Goal: Task Accomplishment & Management: Use online tool/utility

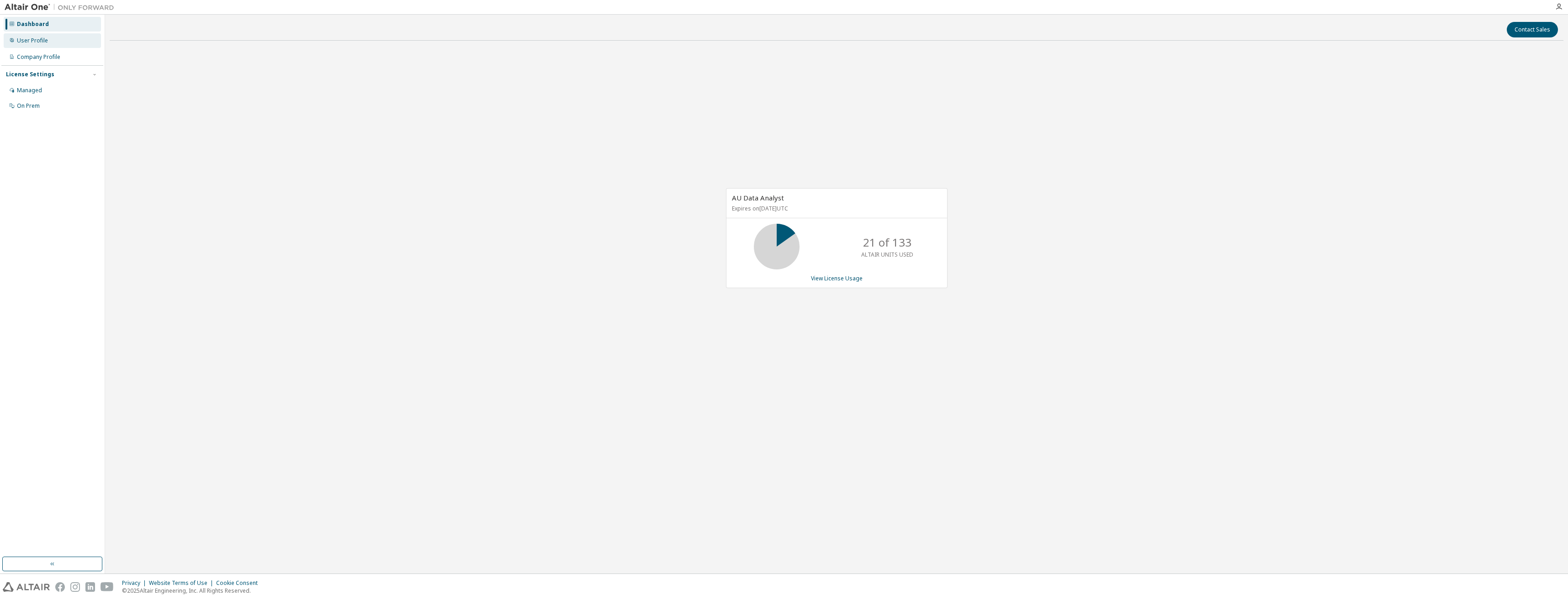
click at [61, 35] on div "User Profile" at bounding box center [52, 41] width 97 height 15
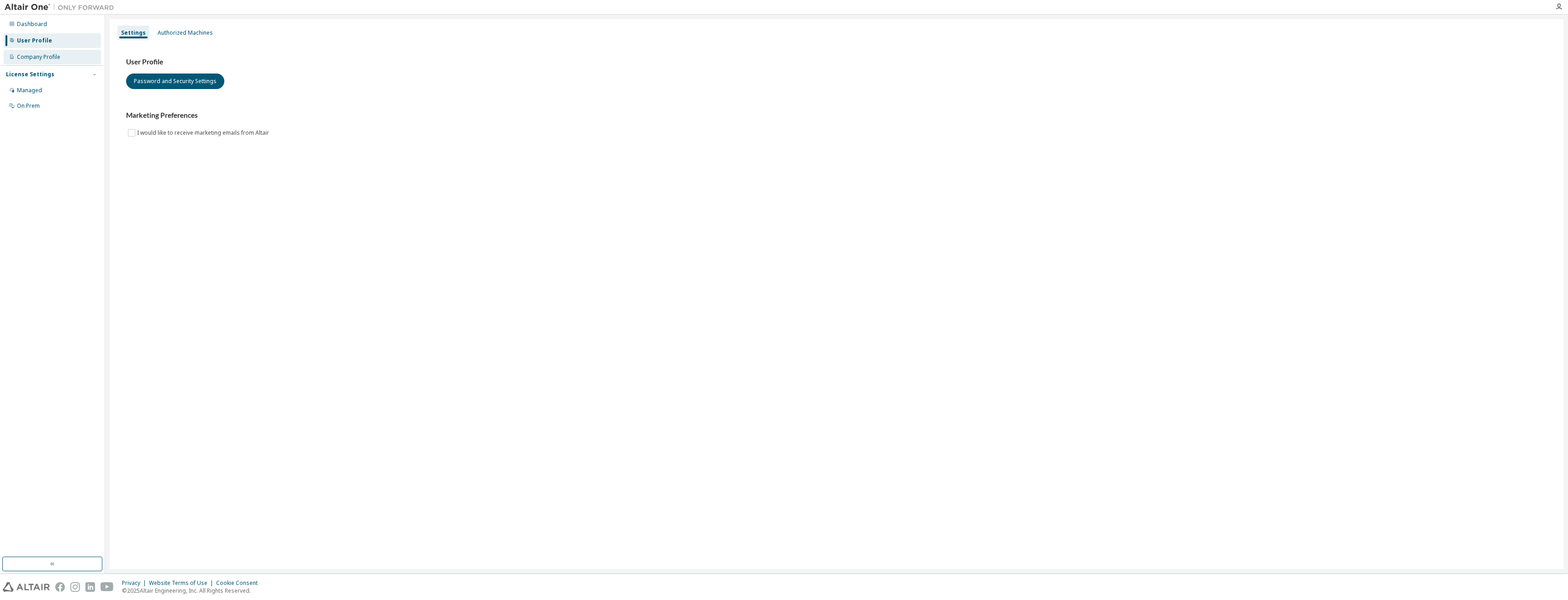
click at [58, 55] on div "Company Profile" at bounding box center [38, 57] width 43 height 7
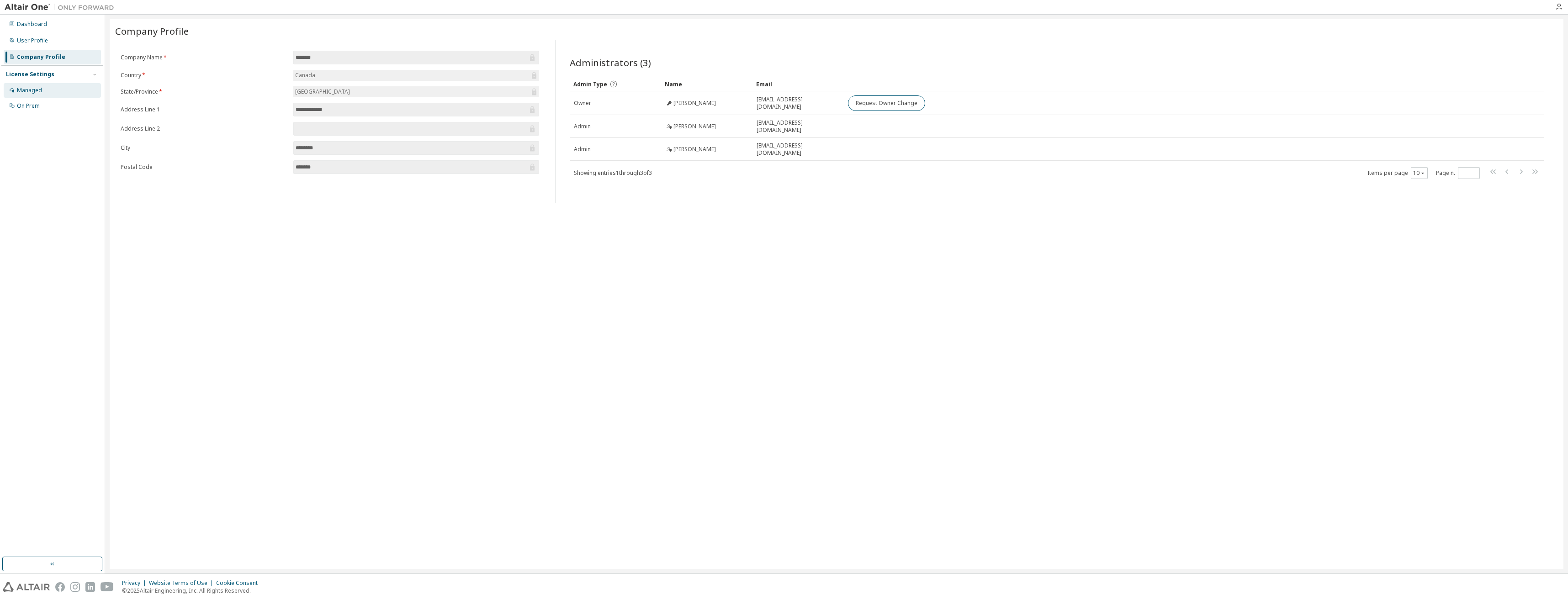
click at [54, 91] on div "Managed" at bounding box center [52, 91] width 97 height 15
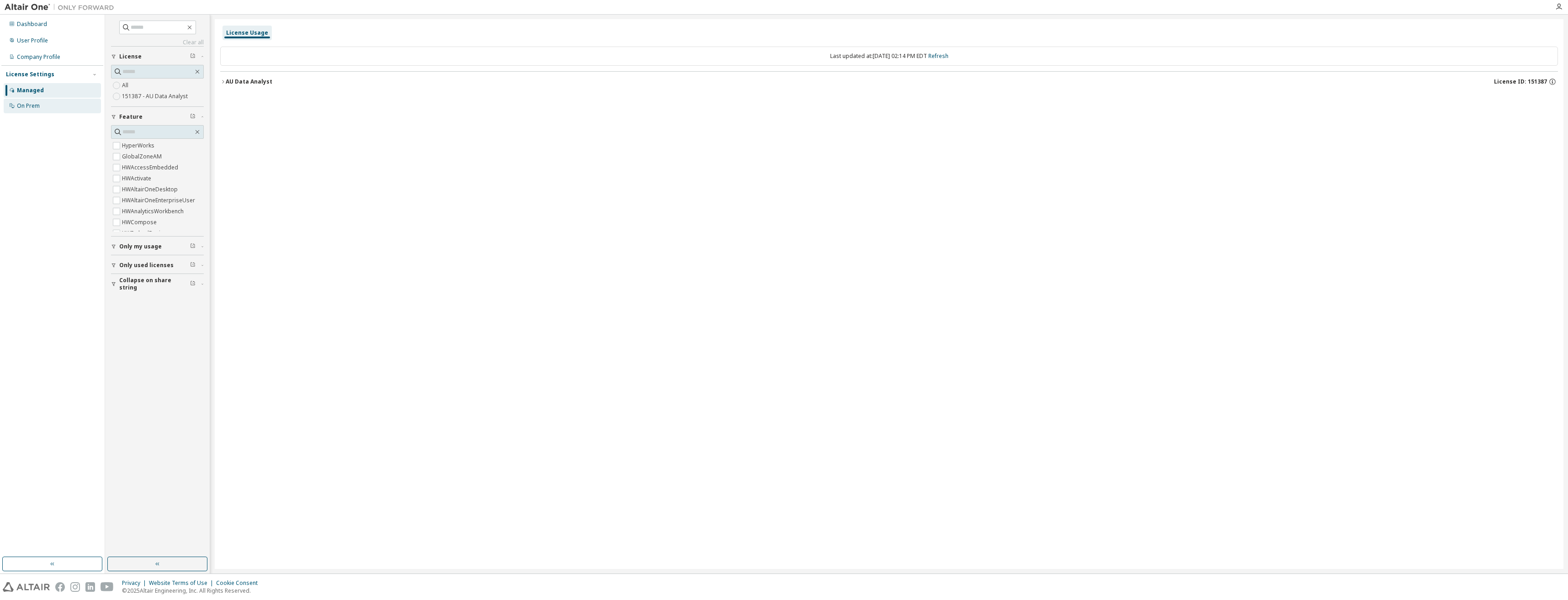
click at [58, 106] on div "On Prem" at bounding box center [52, 106] width 97 height 15
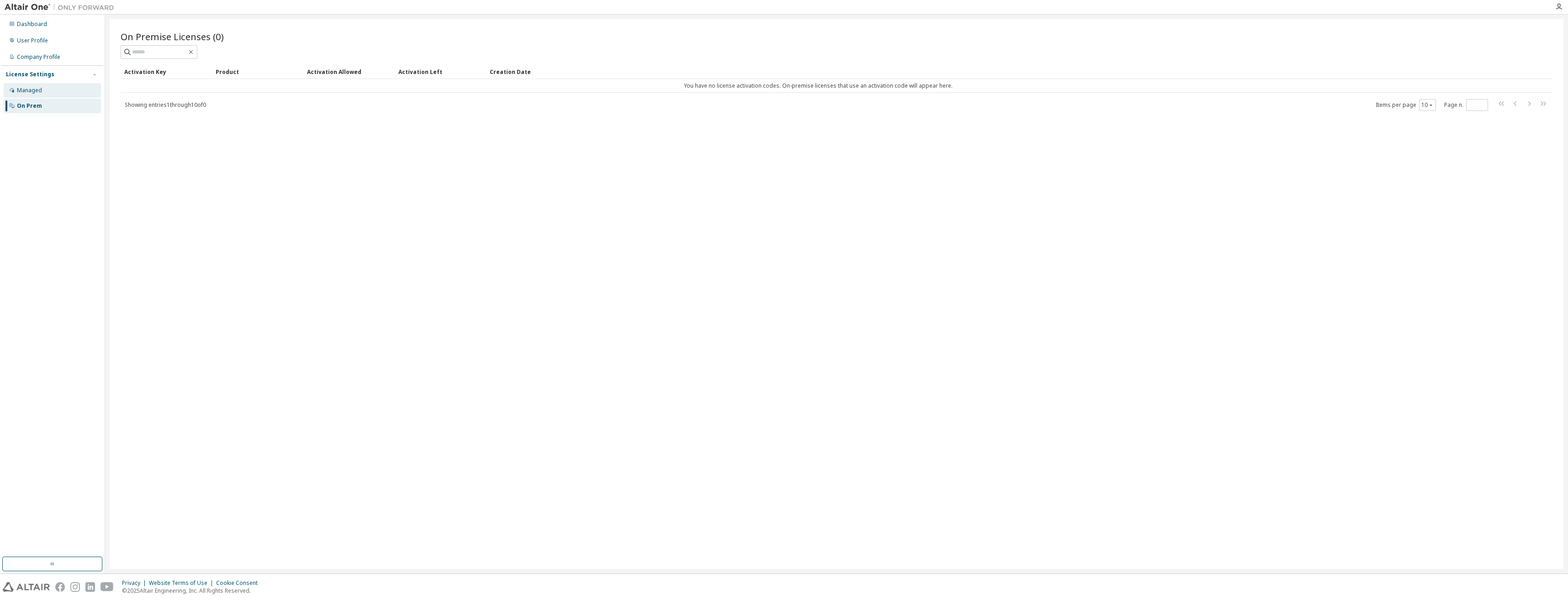
click at [58, 95] on div "Managed" at bounding box center [52, 91] width 97 height 15
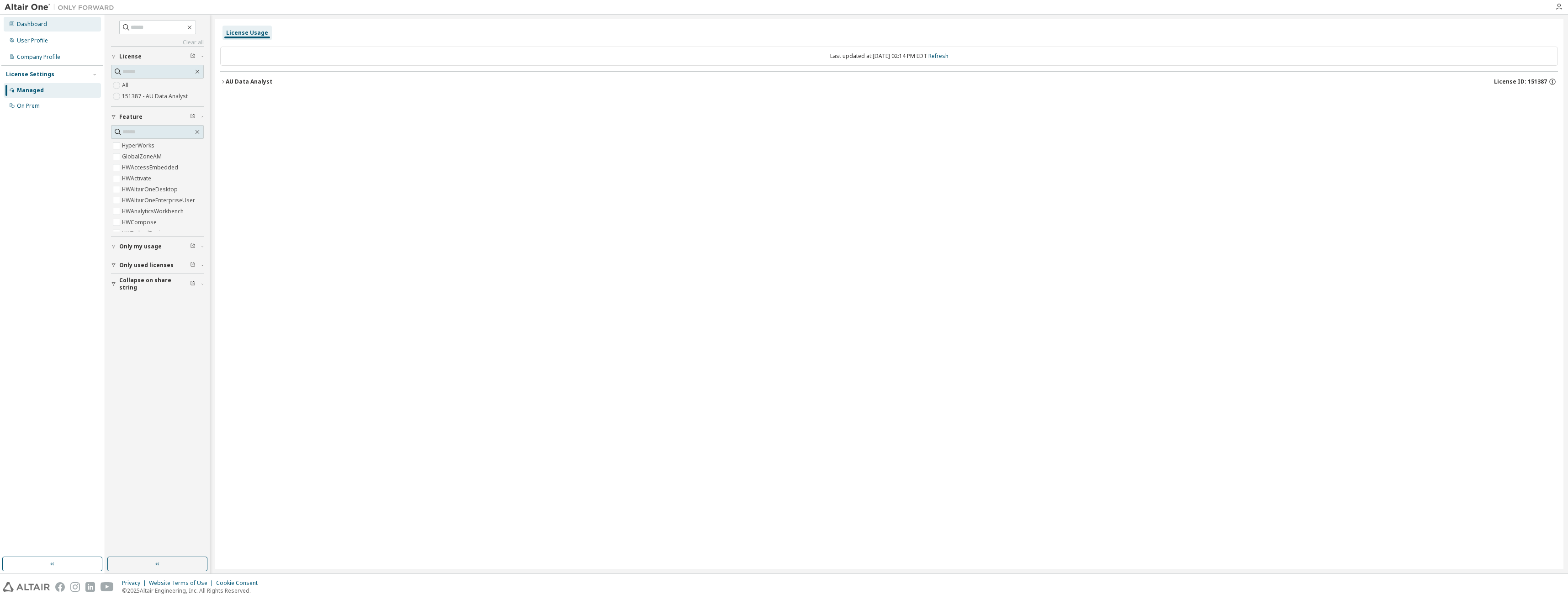
click at [46, 24] on div "Dashboard" at bounding box center [52, 24] width 97 height 15
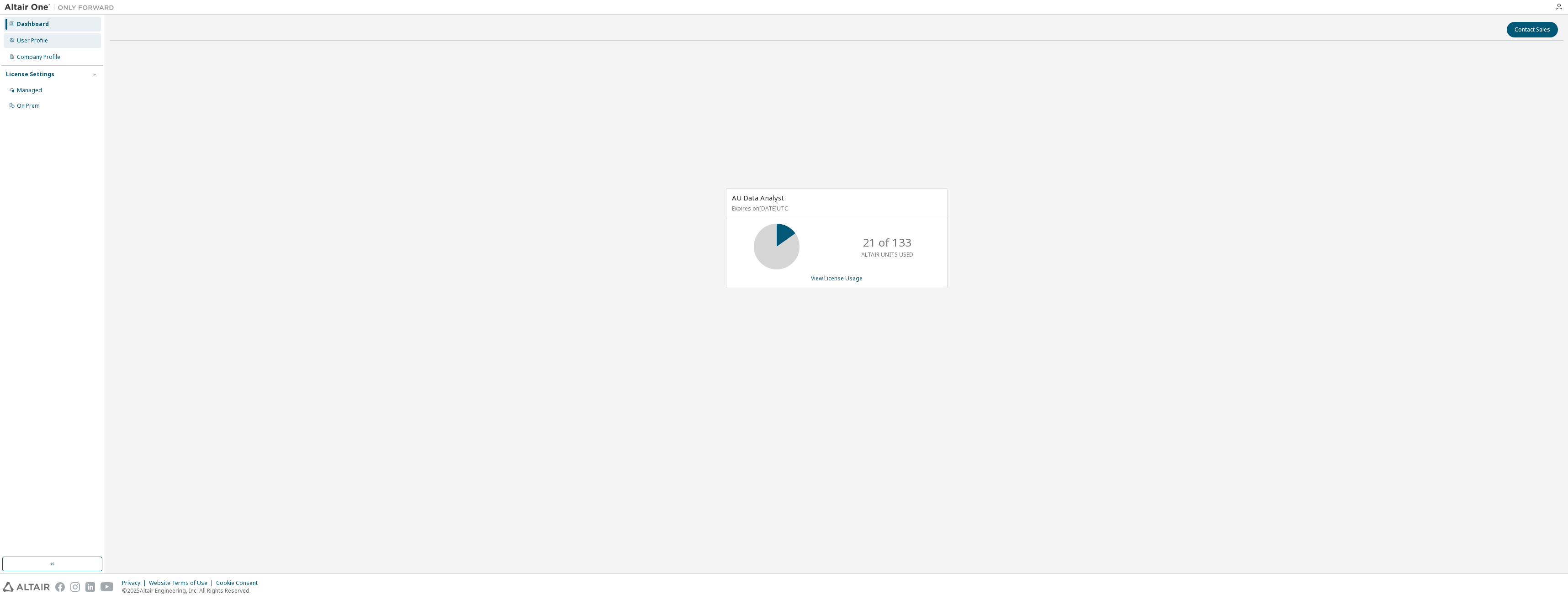
click at [45, 41] on div "User Profile" at bounding box center [32, 41] width 31 height 7
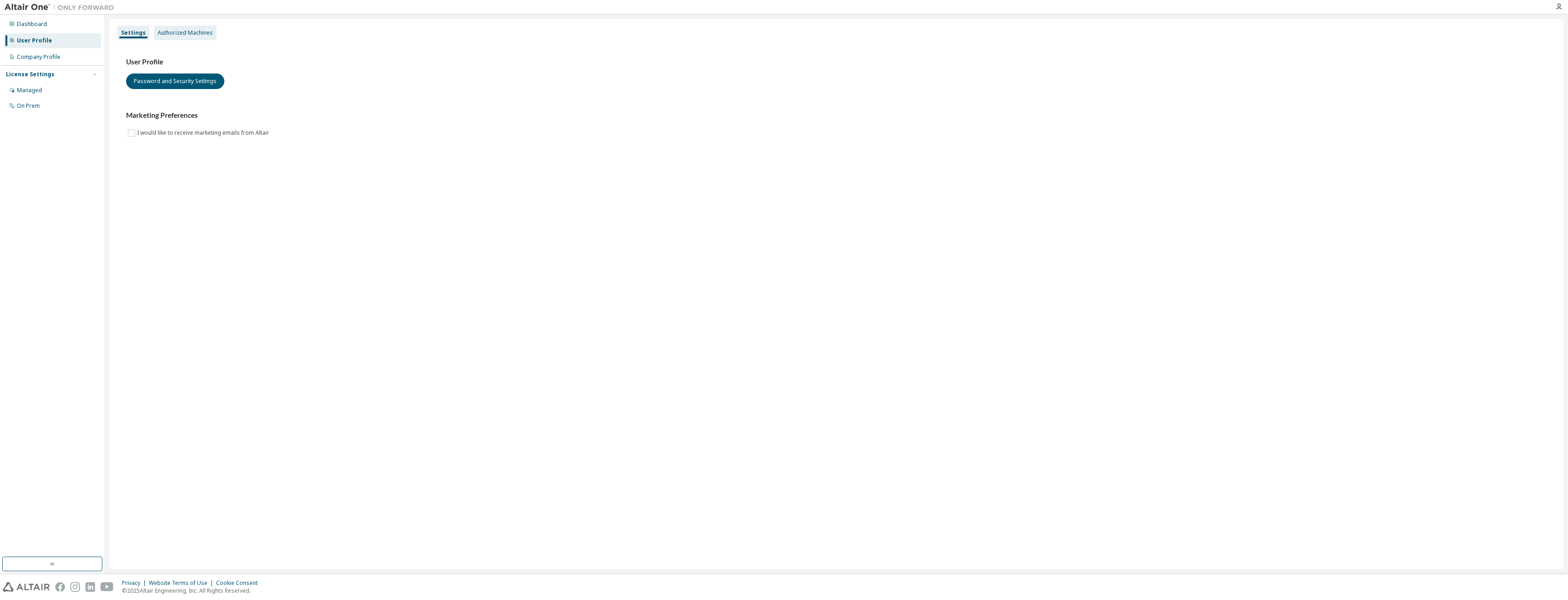
click at [166, 28] on div "Authorized Machines" at bounding box center [185, 33] width 63 height 15
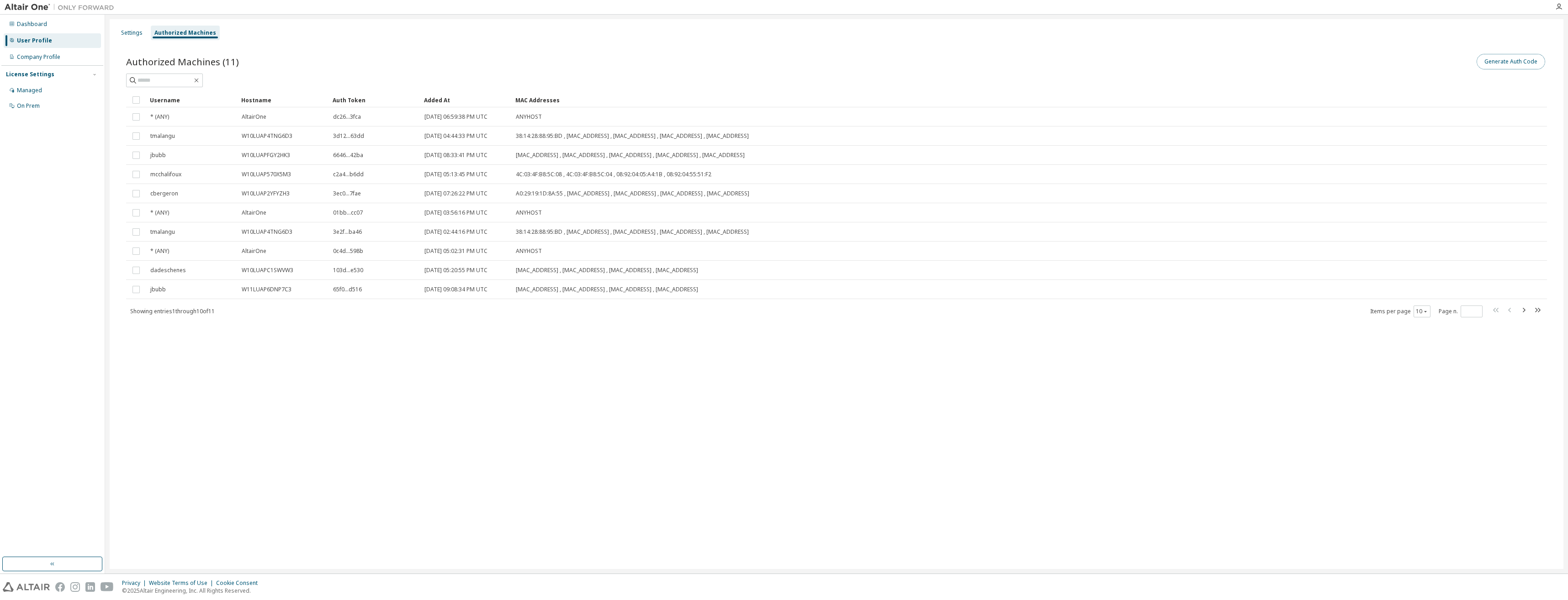
click at [1529, 63] on button "Generate Auth Code" at bounding box center [1511, 62] width 69 height 16
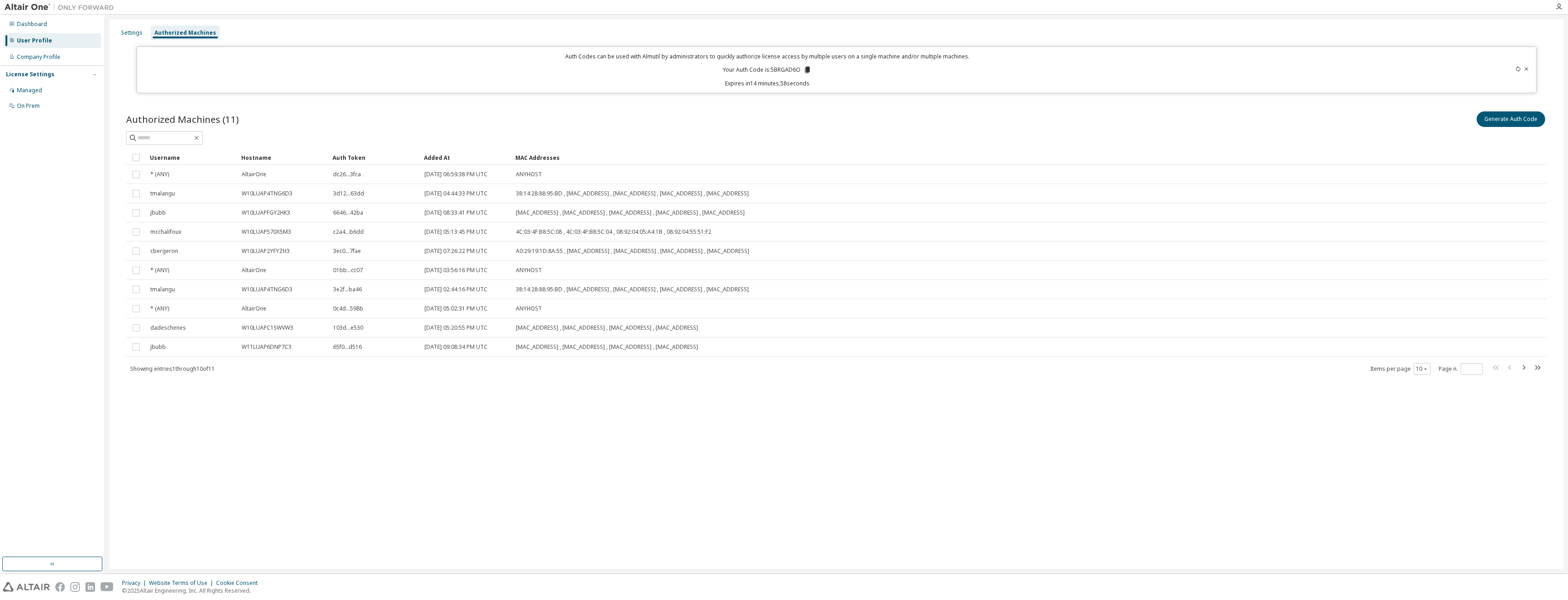
click at [788, 73] on p "Your Auth Code is: 5BRGAD6O" at bounding box center [767, 70] width 89 height 9
click at [788, 71] on p "Your Auth Code is: 5BRGAD6O" at bounding box center [767, 70] width 89 height 9
click at [805, 68] on icon at bounding box center [808, 70] width 9 height 9
click at [32, 6] on img at bounding box center [62, 7] width 114 height 9
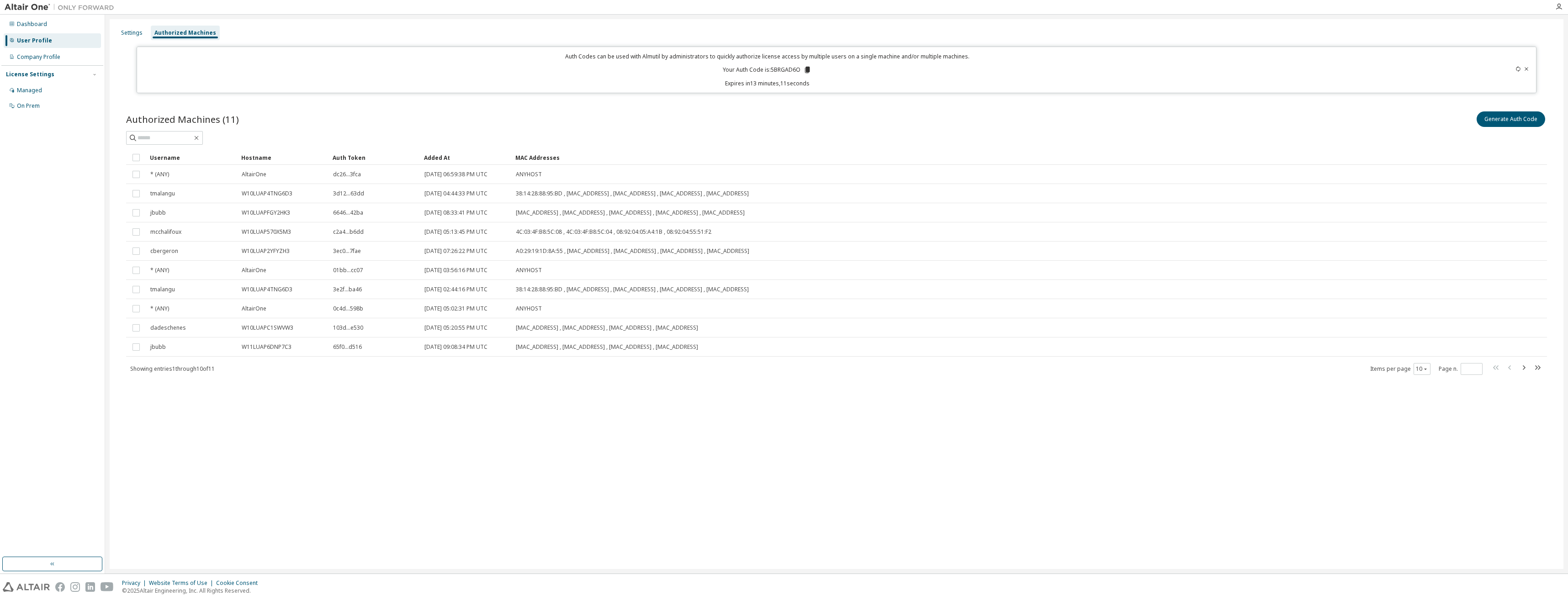
drag, startPoint x: 1203, startPoint y: 422, endPoint x: 1203, endPoint y: 417, distance: 5.0
click at [1203, 422] on div "Settings Authorized Machines Auth Codes can be used with Almutil by administrat…" at bounding box center [836, 295] width 1454 height 550
